Goal: Task Accomplishment & Management: Manage account settings

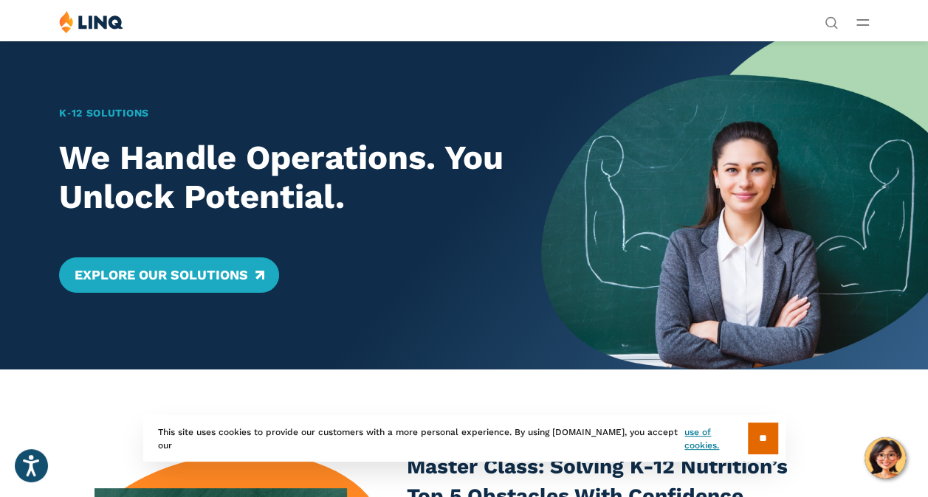
click at [695, 266] on link "Login" at bounding box center [720, 272] width 51 height 13
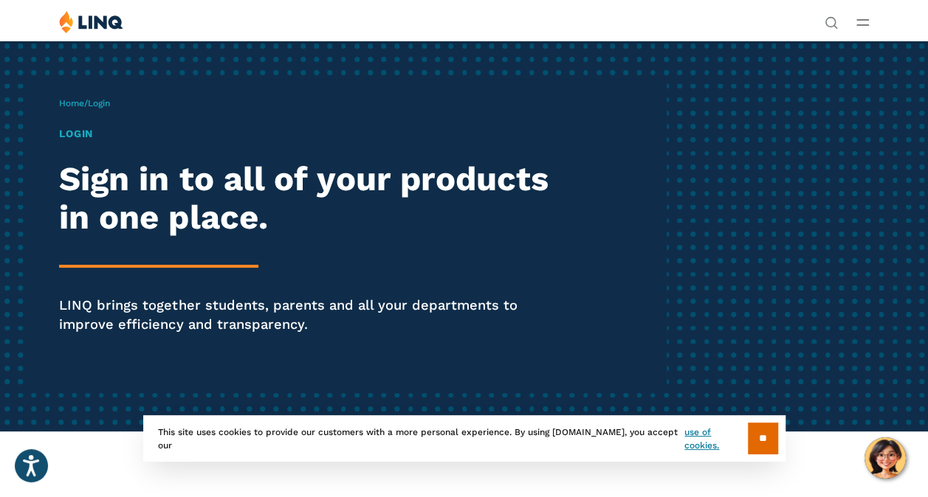
scroll to position [84, 0]
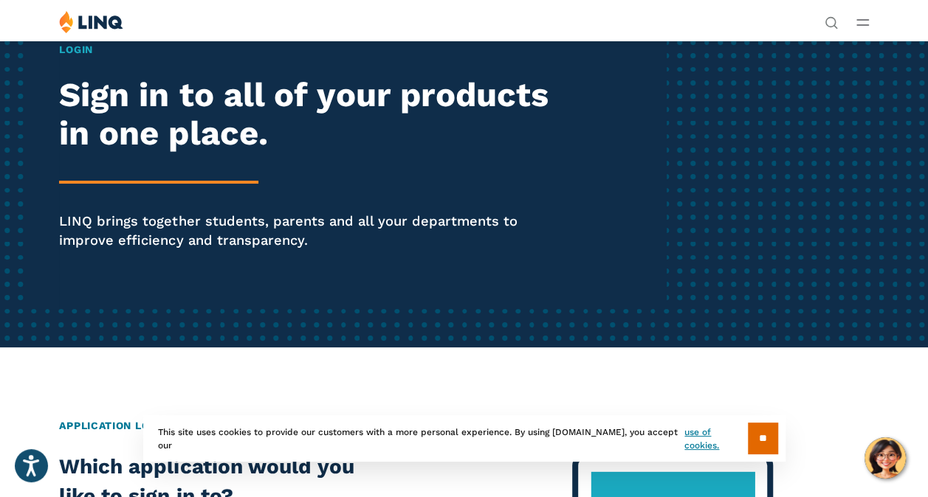
click at [87, 58] on h1 "Login" at bounding box center [314, 49] width 510 height 15
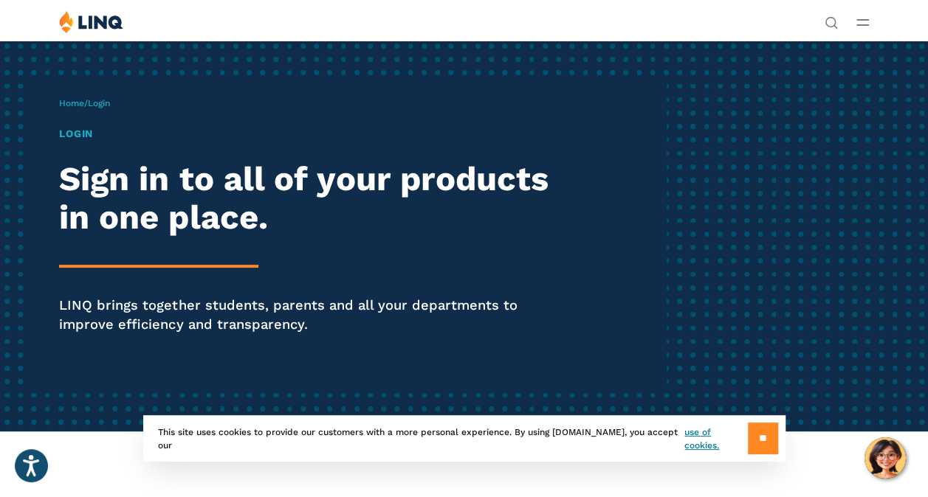
click at [751, 430] on input "**" at bounding box center [763, 439] width 30 height 32
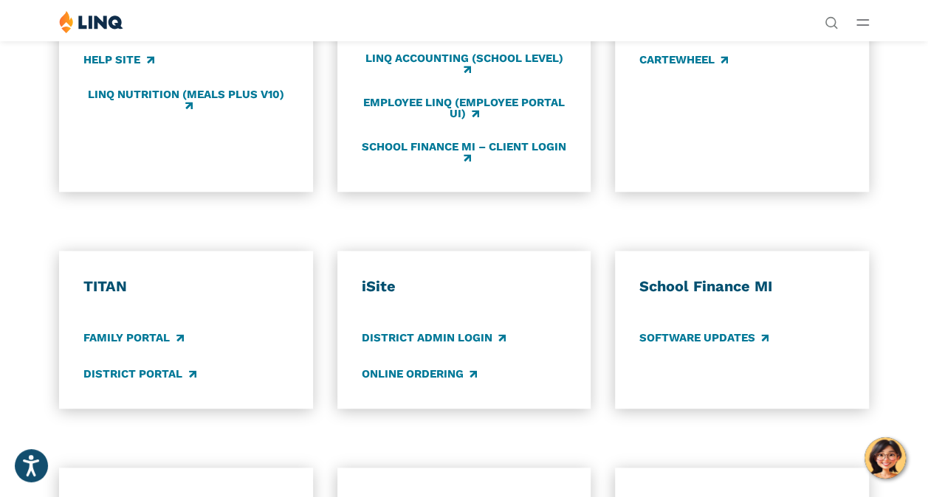
scroll to position [687, 0]
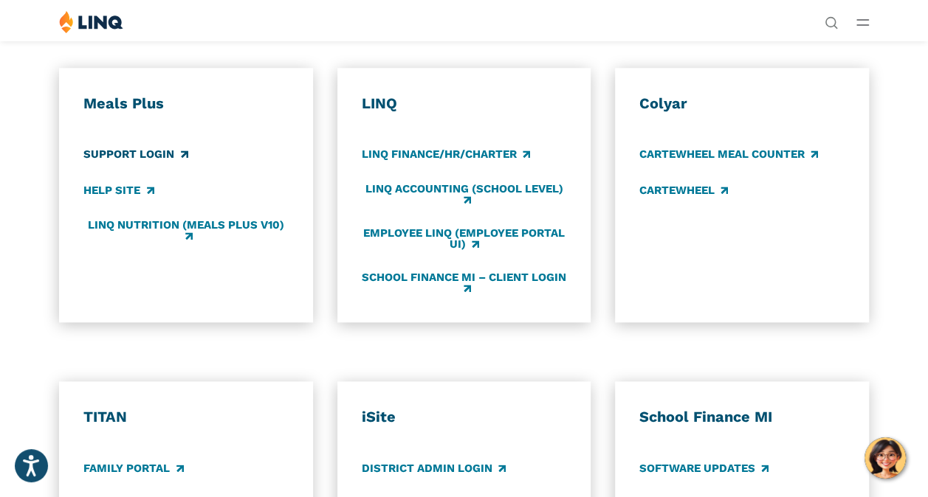
click at [171, 163] on link "Support Login" at bounding box center [135, 155] width 104 height 16
